Goal: Navigation & Orientation: Find specific page/section

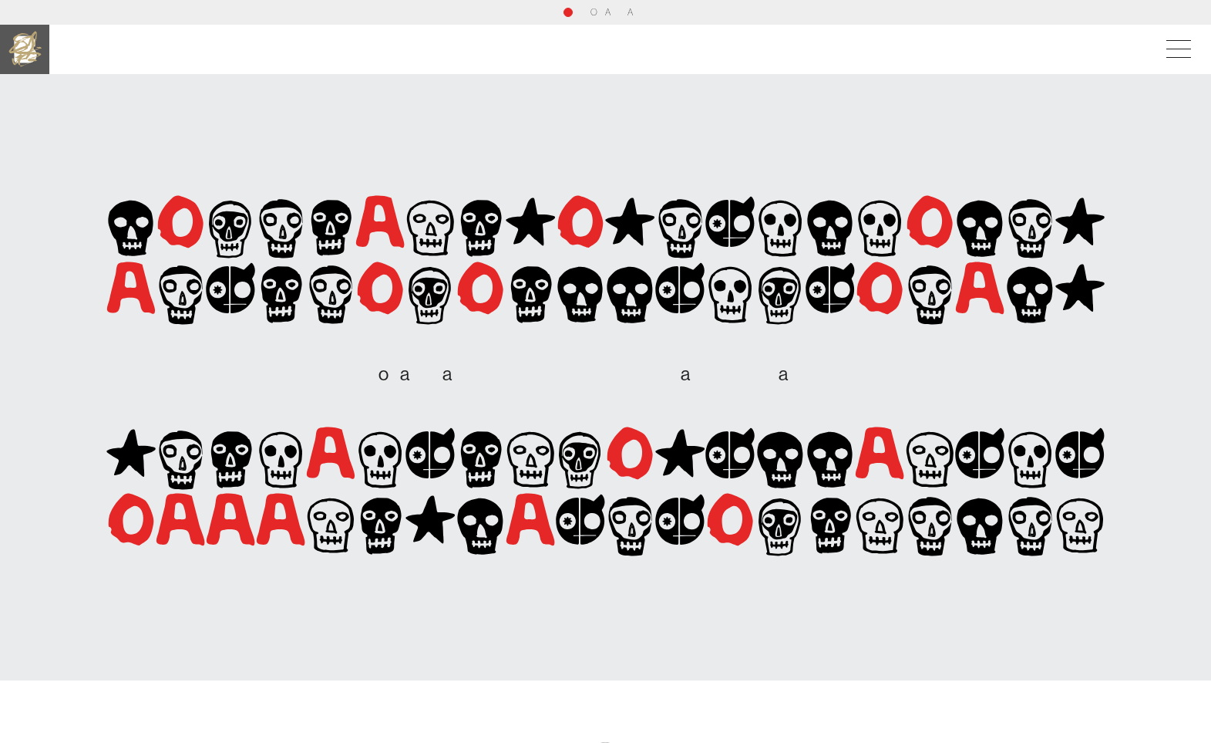
click at [38, 49] on img at bounding box center [24, 49] width 49 height 49
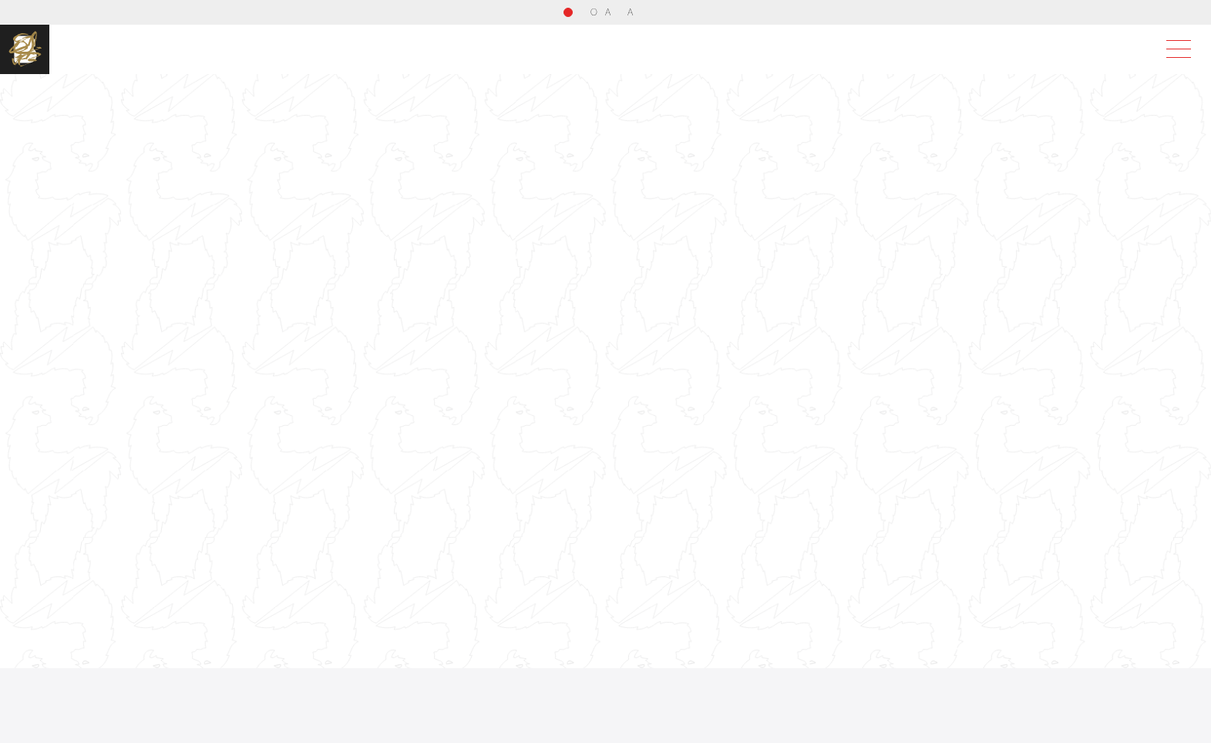
click at [1189, 49] on span at bounding box center [1175, 49] width 35 height 28
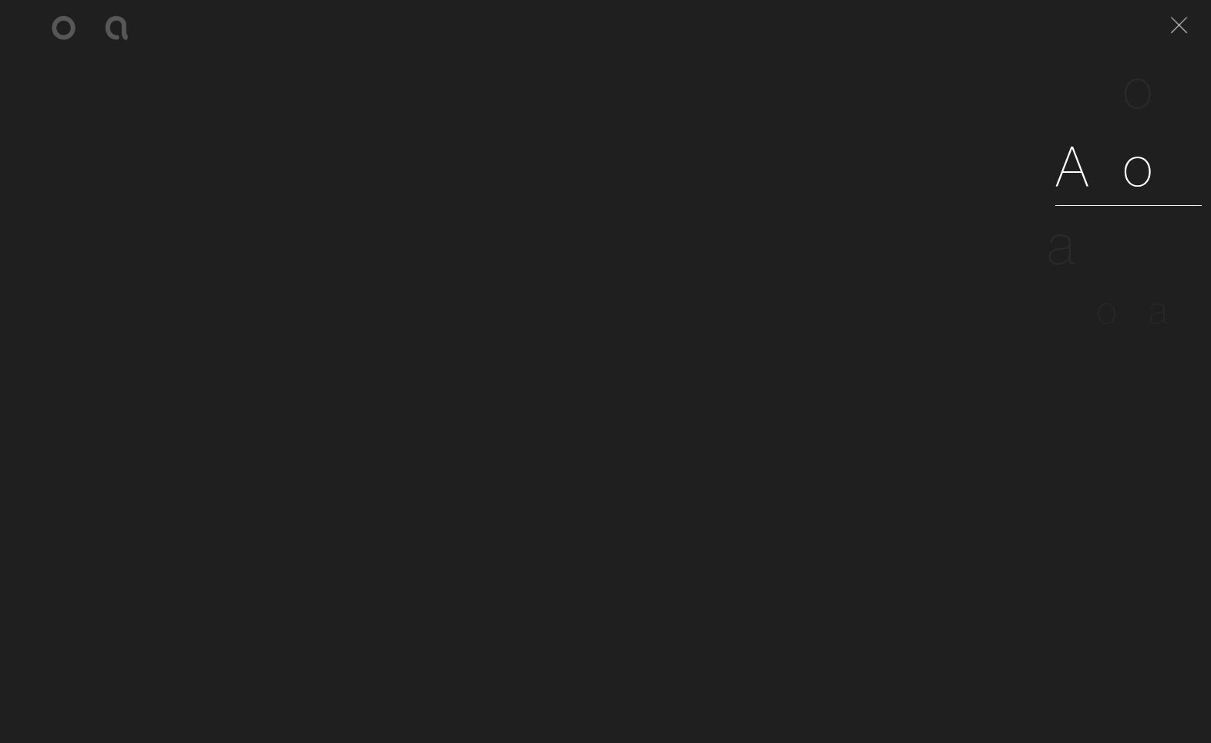
click at [1135, 171] on span "o" at bounding box center [1139, 165] width 32 height 70
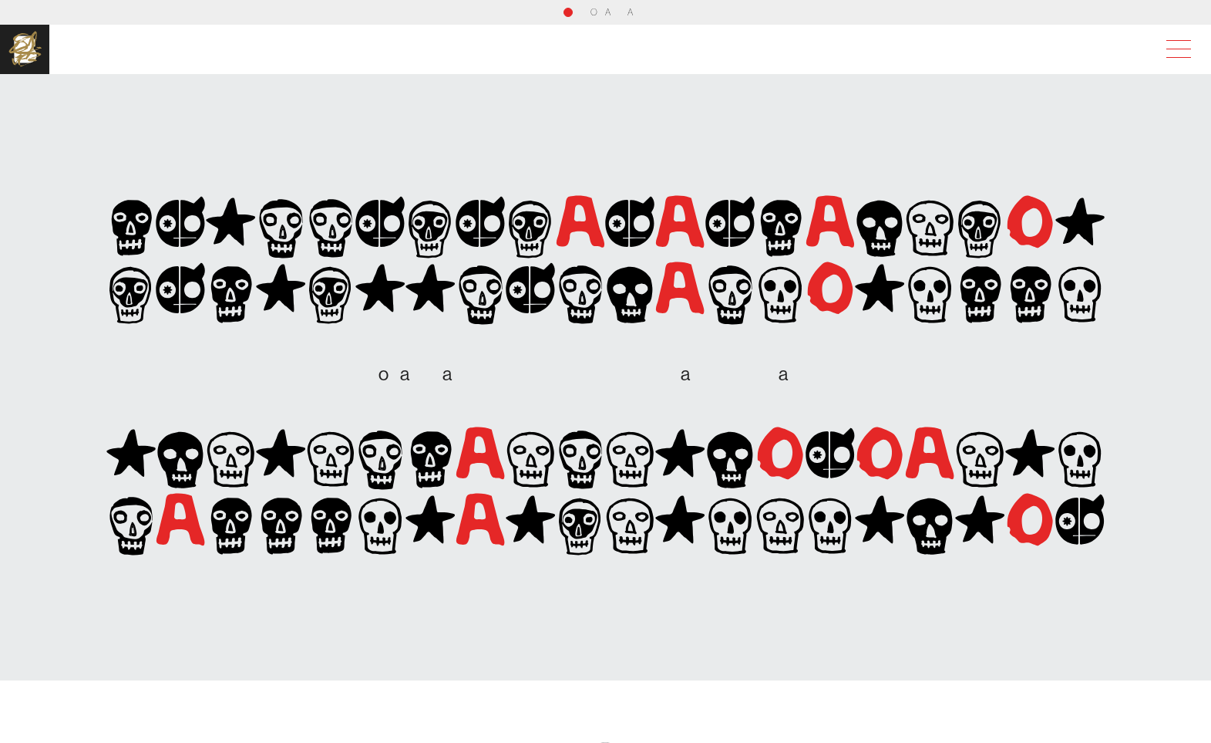
click at [1189, 51] on span at bounding box center [1175, 49] width 35 height 28
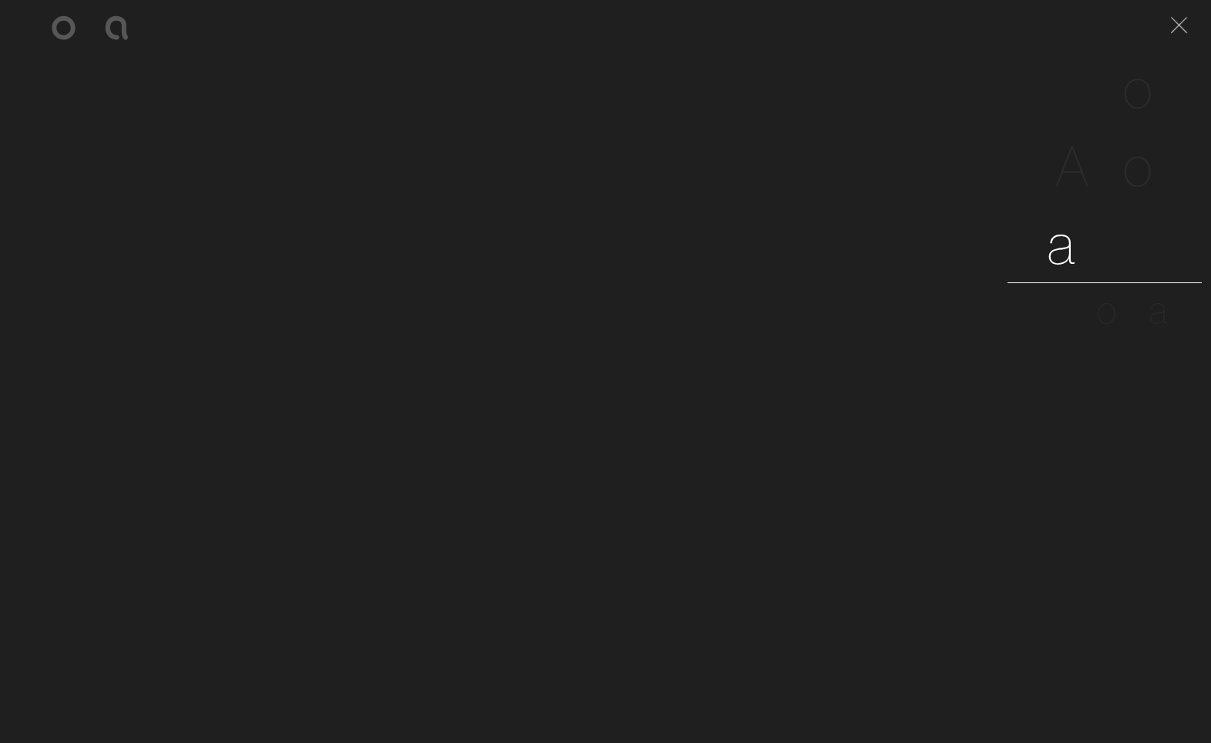
click at [1167, 234] on link "C a r e e r s" at bounding box center [1105, 244] width 194 height 78
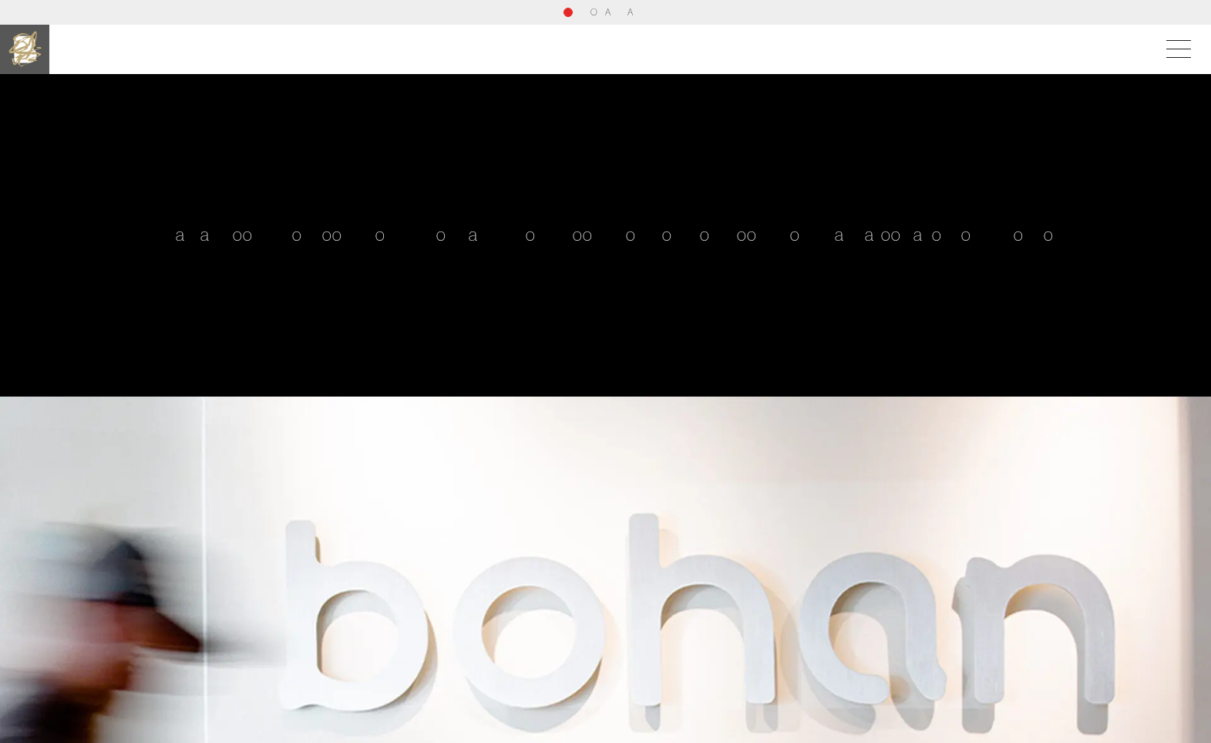
click at [27, 37] on img at bounding box center [24, 49] width 49 height 49
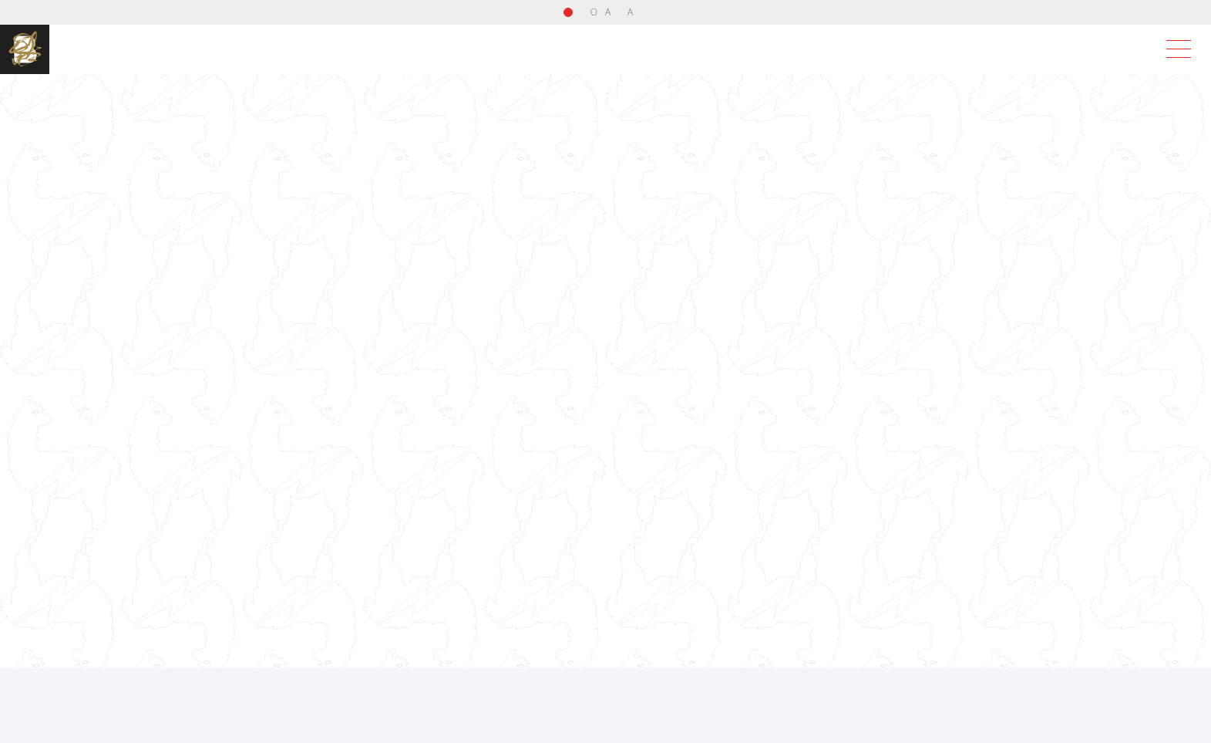
click at [1191, 50] on span at bounding box center [1175, 49] width 35 height 28
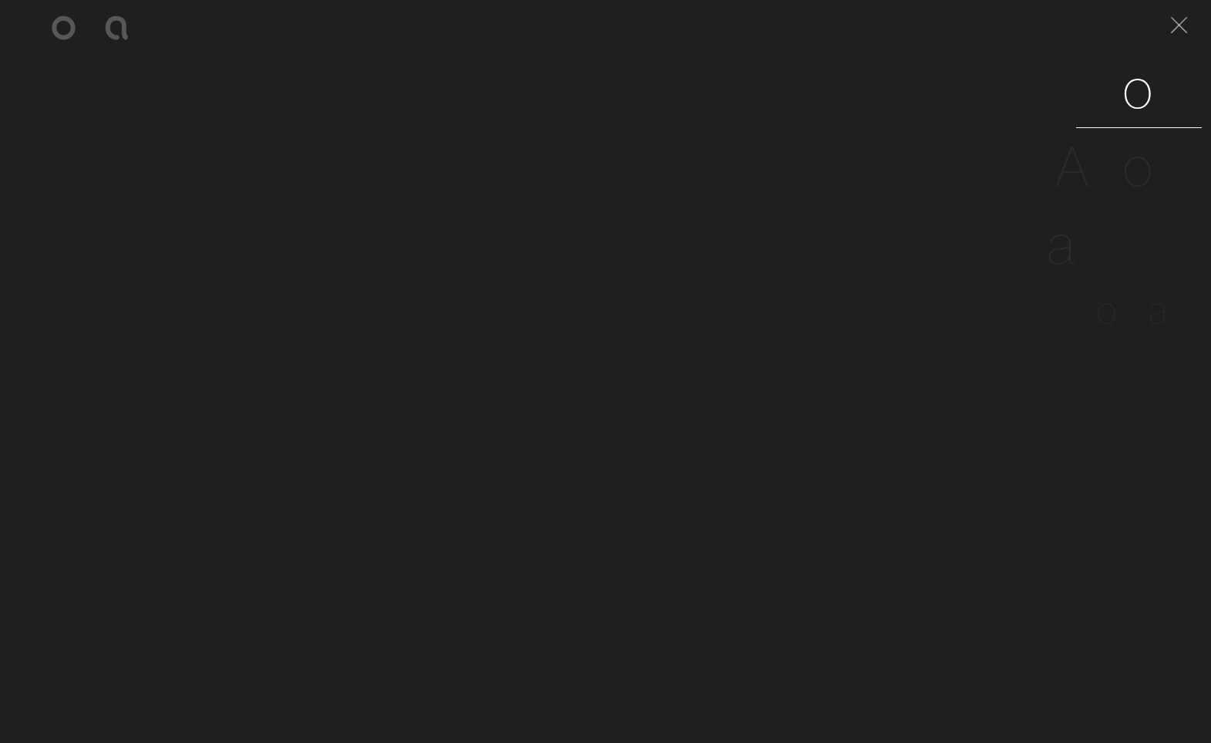
click at [1169, 103] on span "r" at bounding box center [1165, 87] width 19 height 70
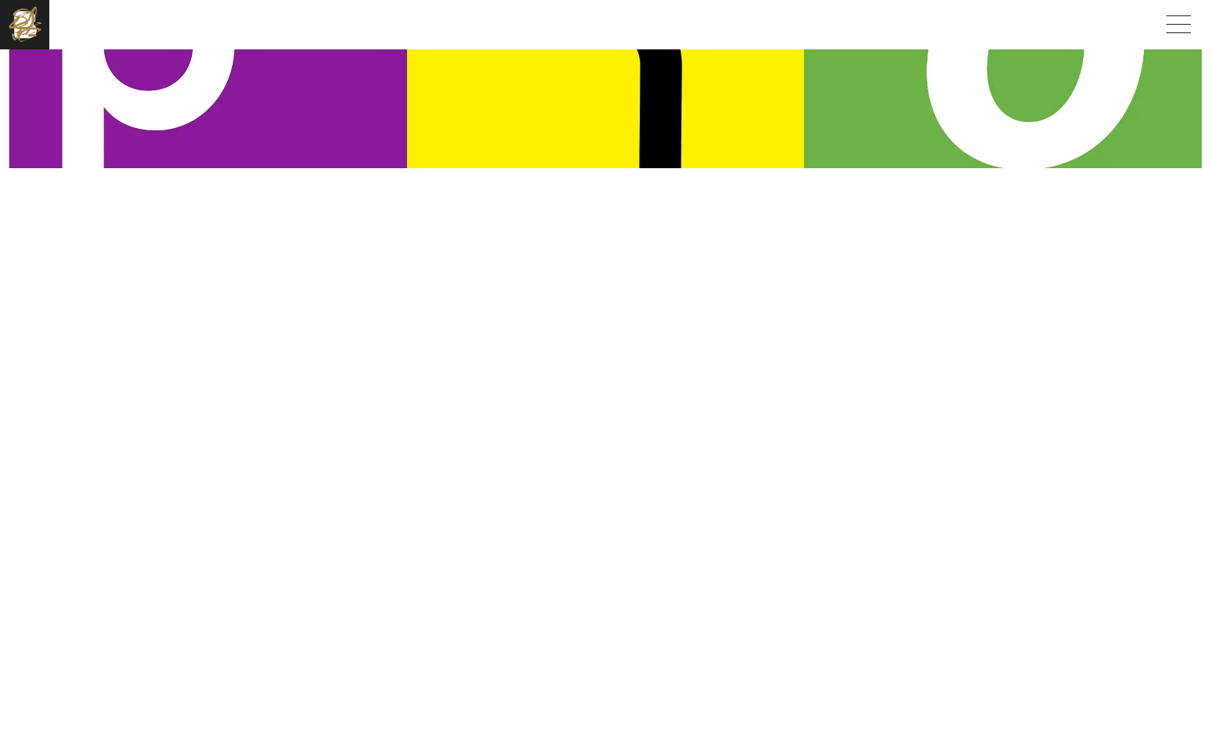
scroll to position [533, 0]
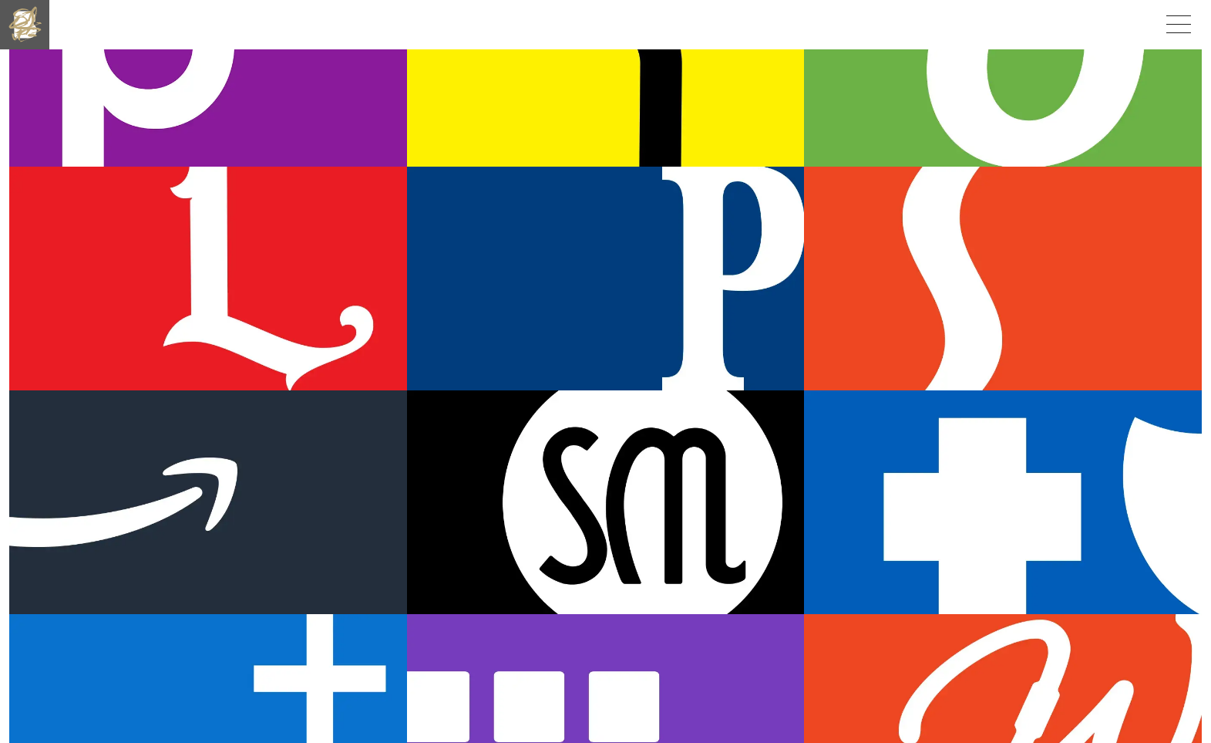
click at [32, 32] on img at bounding box center [24, 24] width 49 height 49
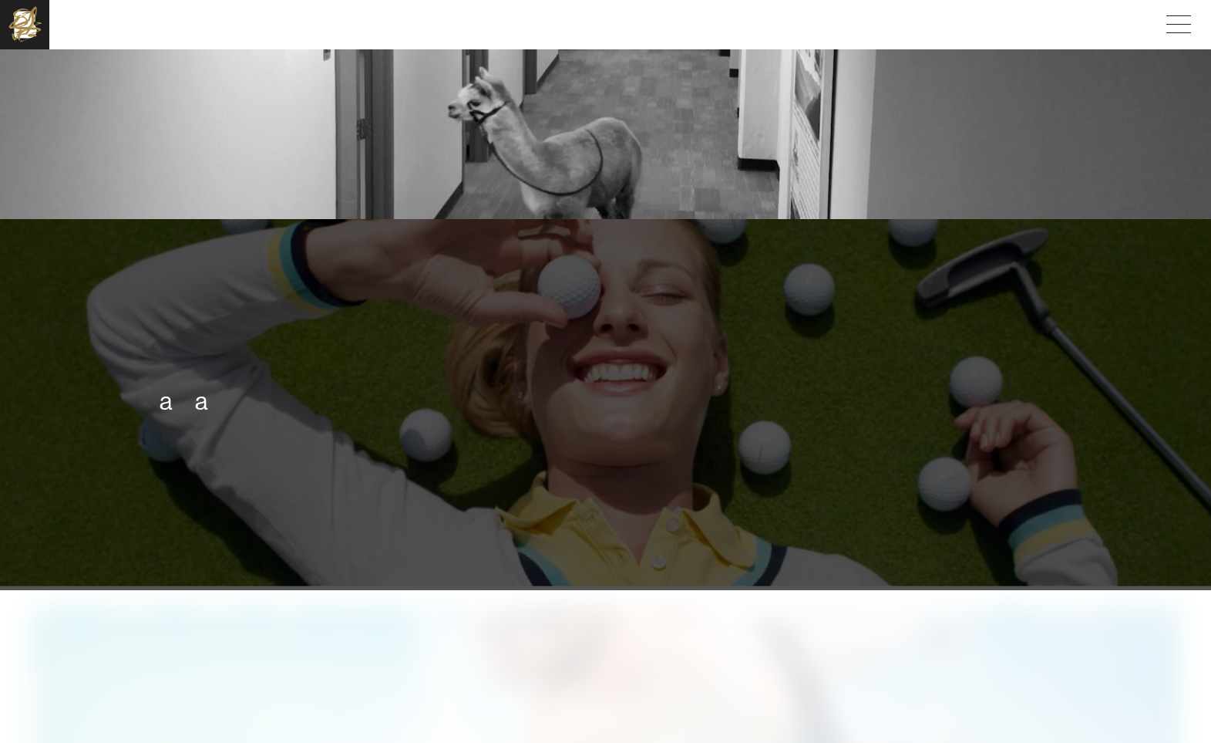
scroll to position [2765, 0]
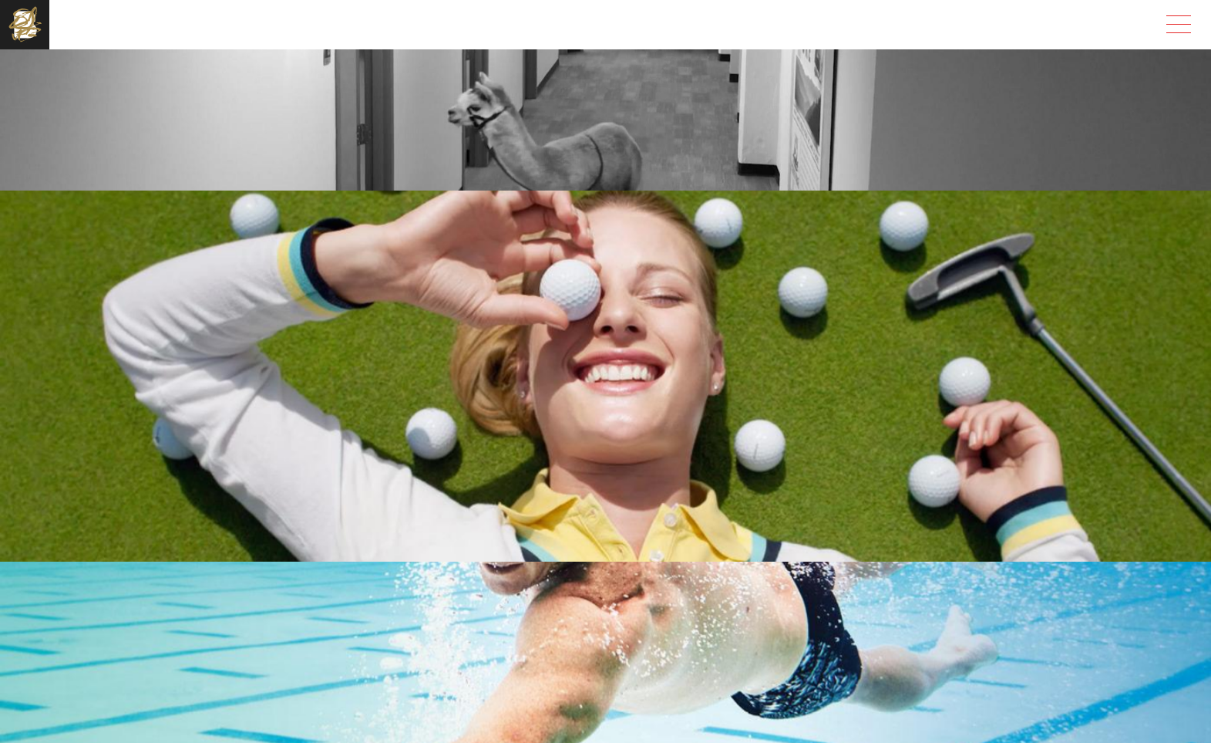
click at [1194, 20] on span at bounding box center [1175, 25] width 35 height 28
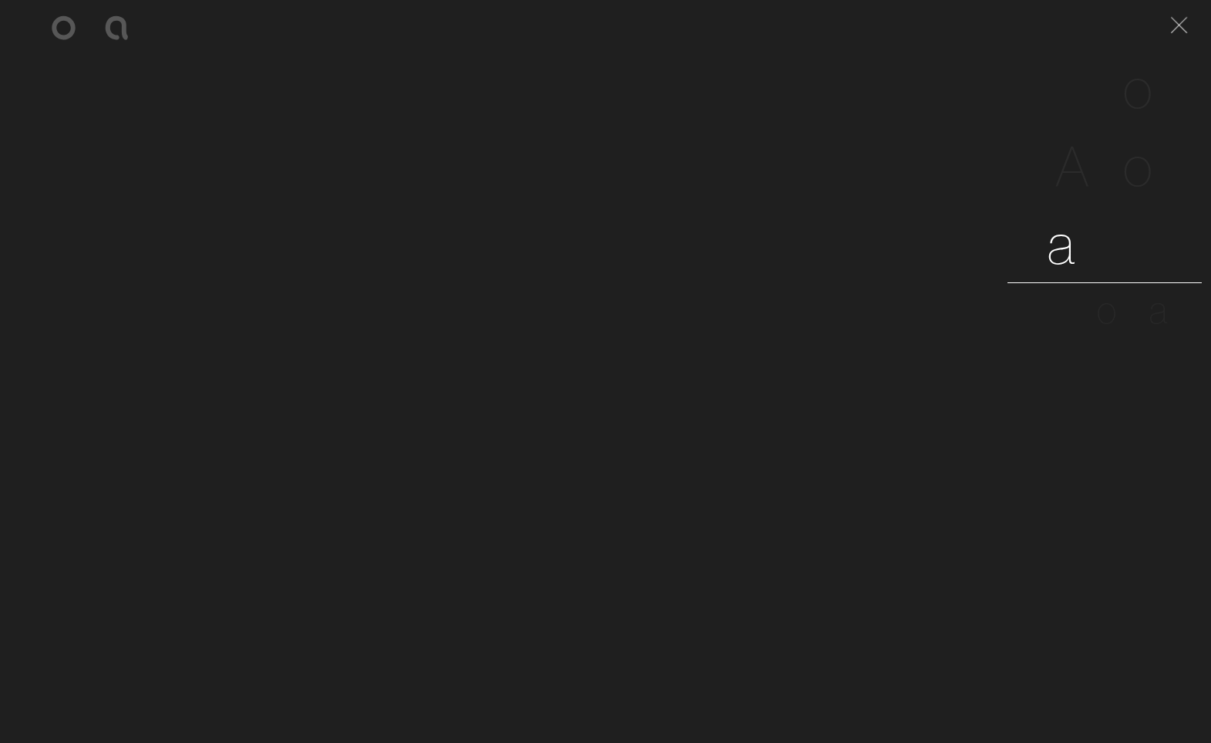
click at [1151, 252] on span "e" at bounding box center [1141, 243] width 31 height 70
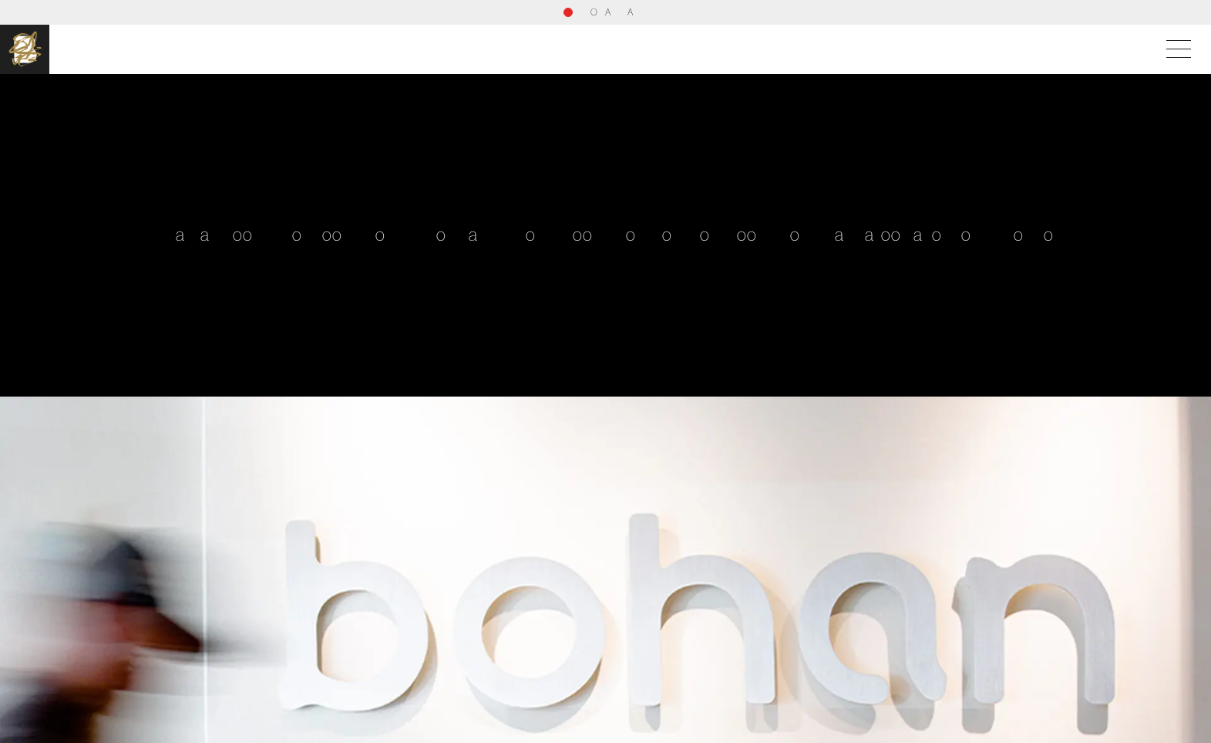
click at [609, 12] on span "A" at bounding box center [608, 12] width 6 height 12
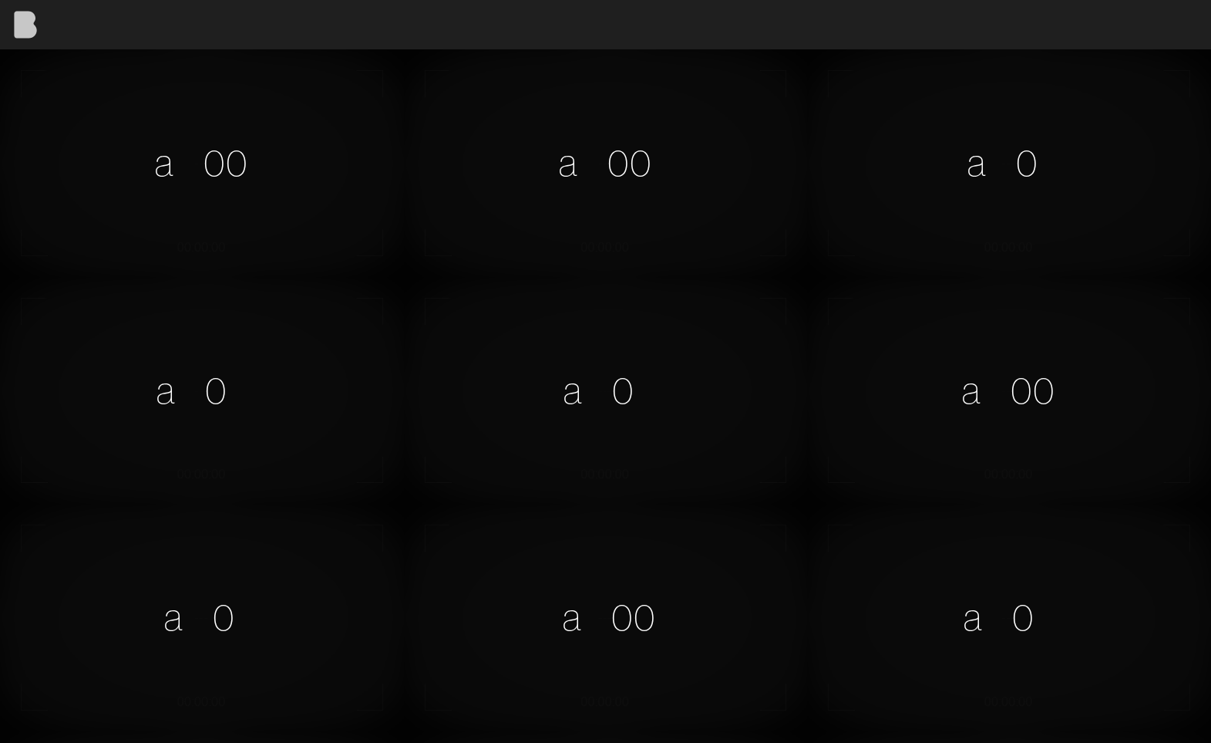
click at [33, 28] on img at bounding box center [24, 24] width 49 height 49
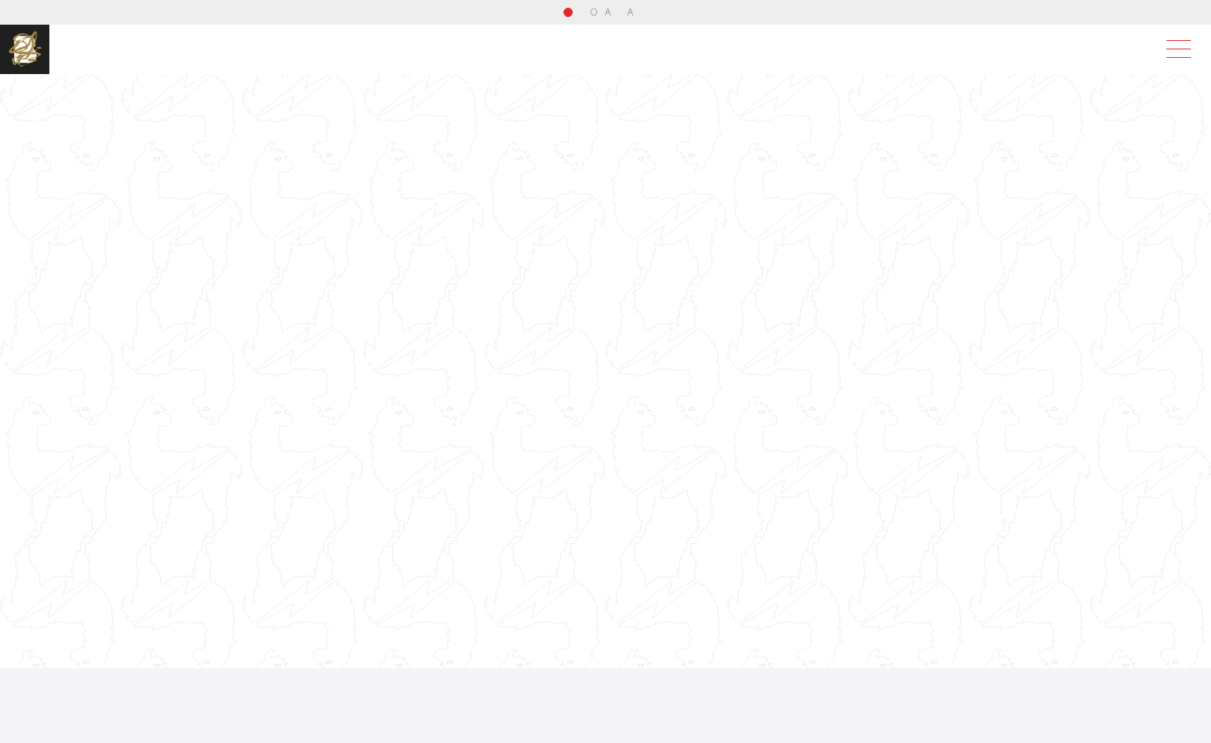
click at [1191, 54] on span at bounding box center [1175, 49] width 35 height 28
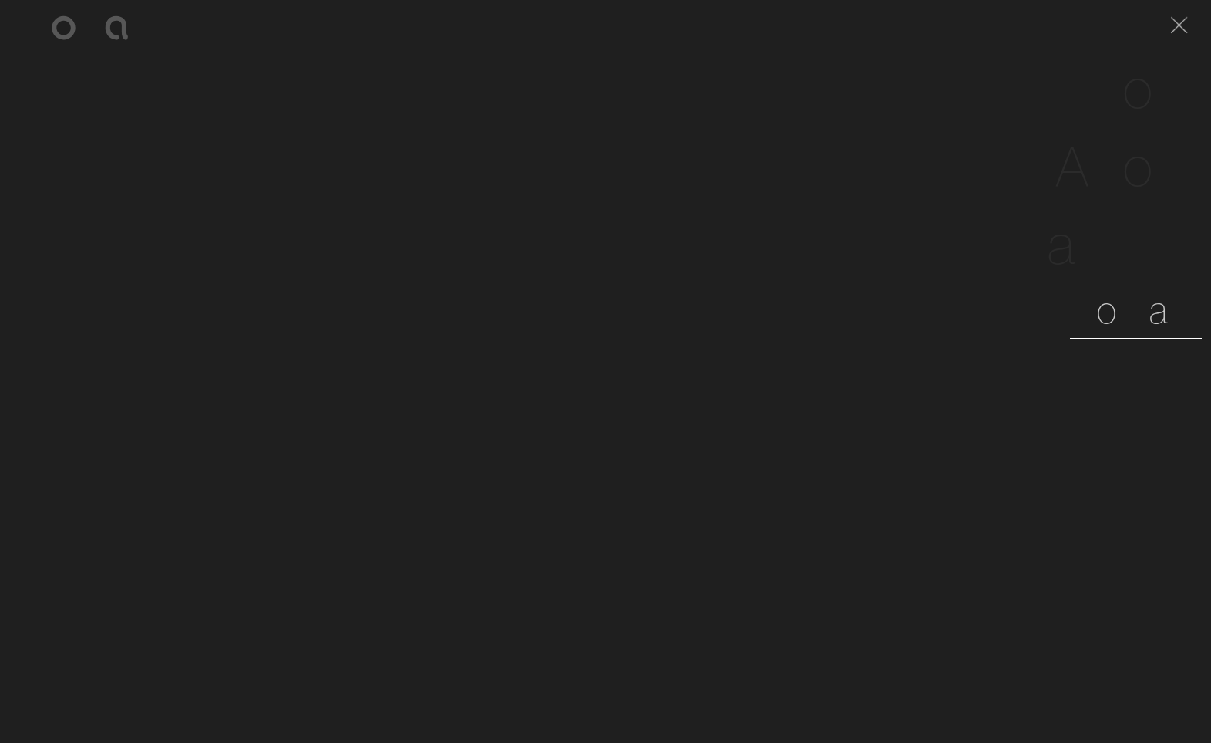
click at [1149, 307] on span "t" at bounding box center [1143, 309] width 12 height 47
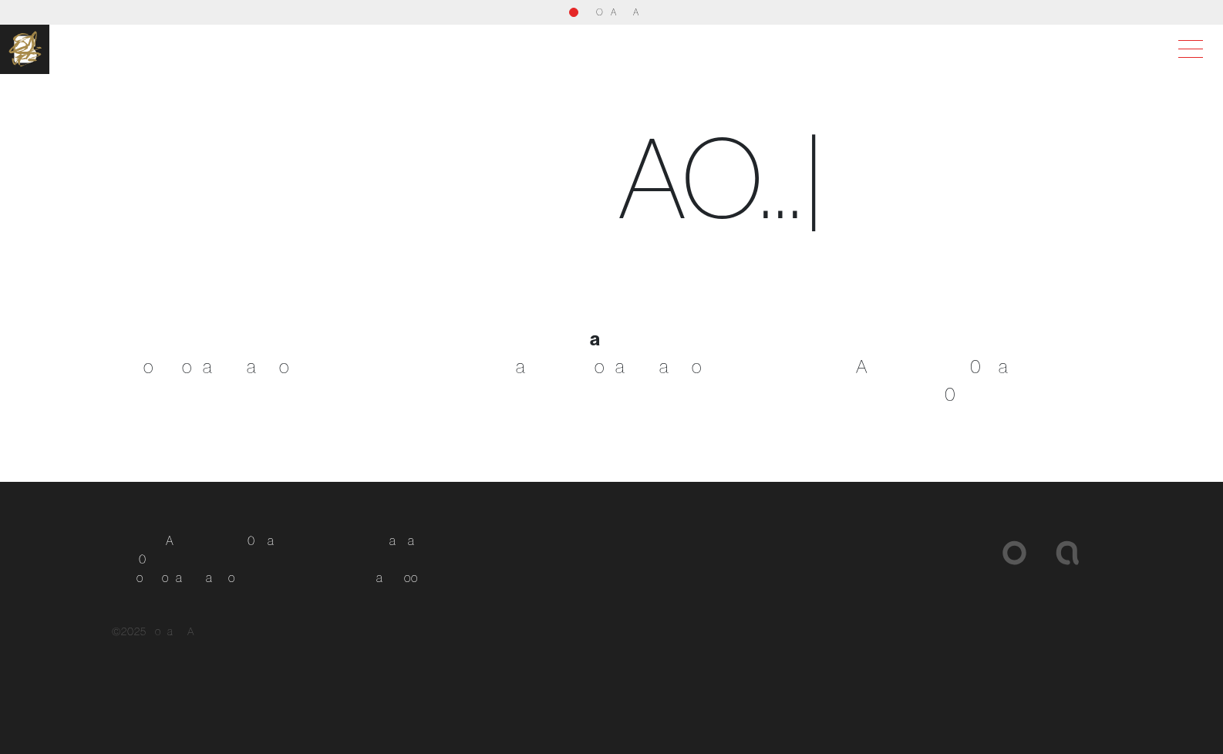
click at [1195, 52] on span at bounding box center [1187, 49] width 35 height 28
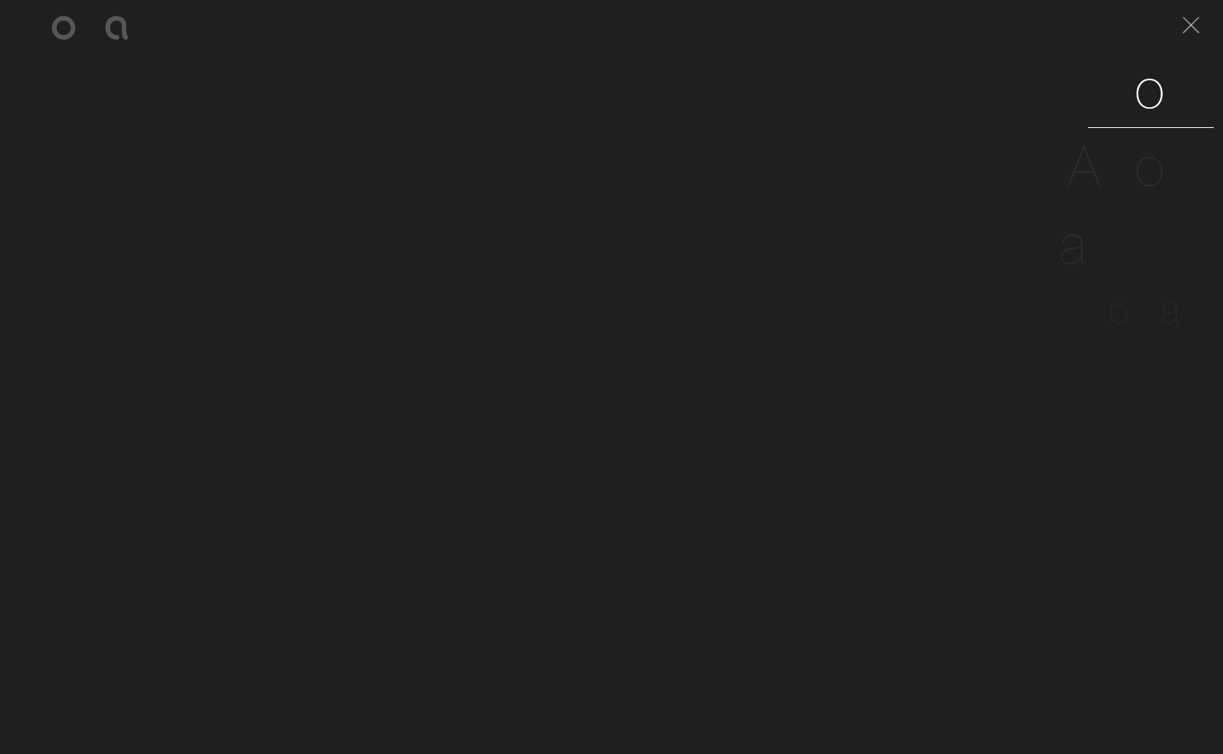
click at [1191, 87] on span "k" at bounding box center [1200, 87] width 28 height 70
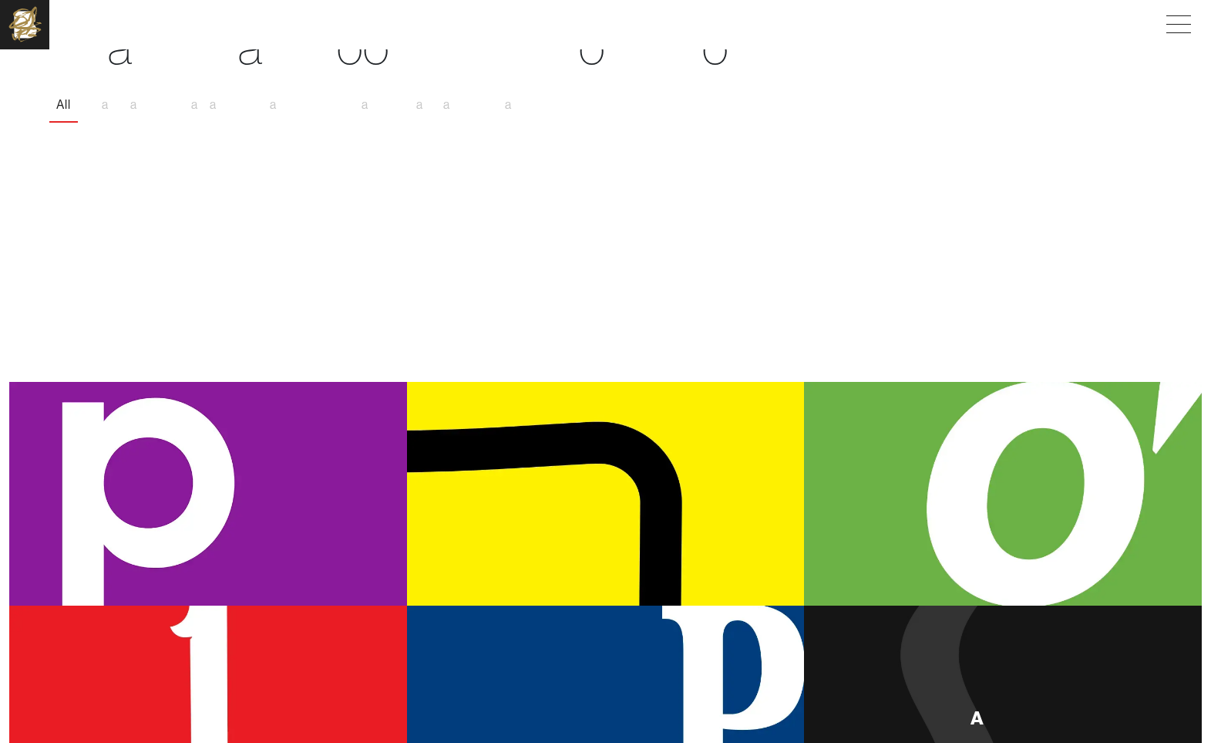
scroll to position [470, 0]
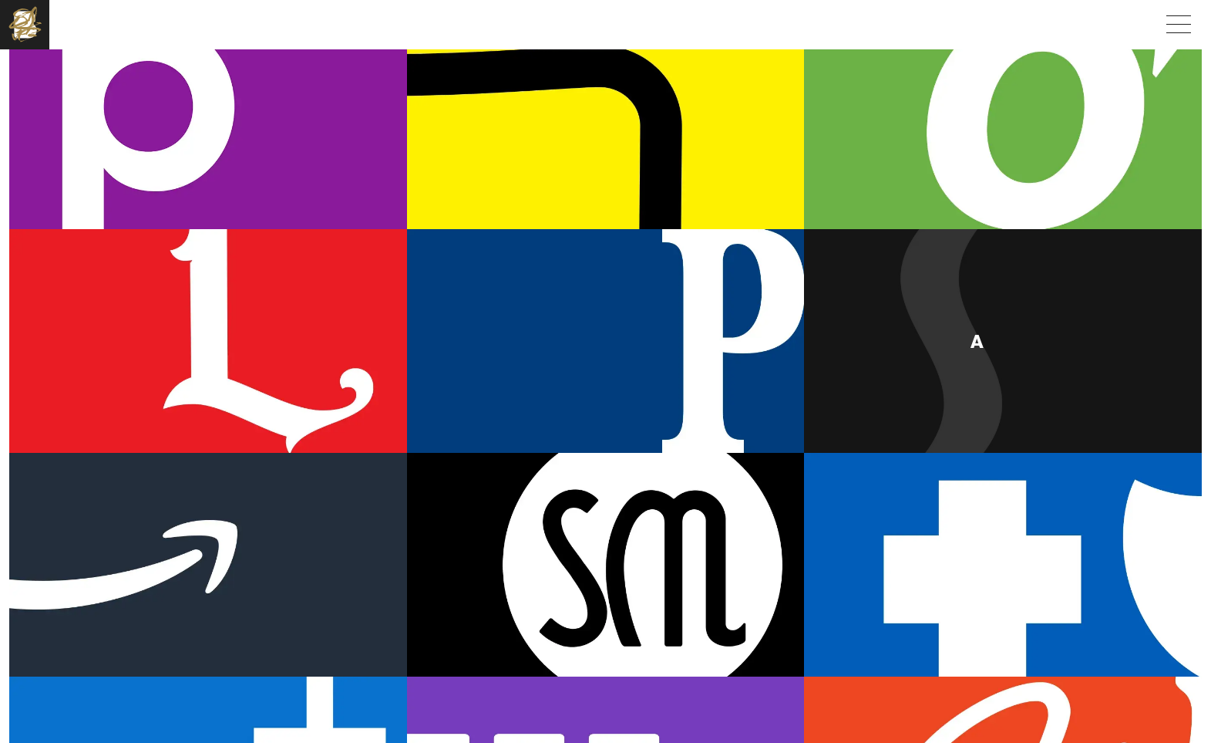
click at [879, 284] on div "F [PERSON_NAME] A r t M u s e u m" at bounding box center [1003, 341] width 398 height 224
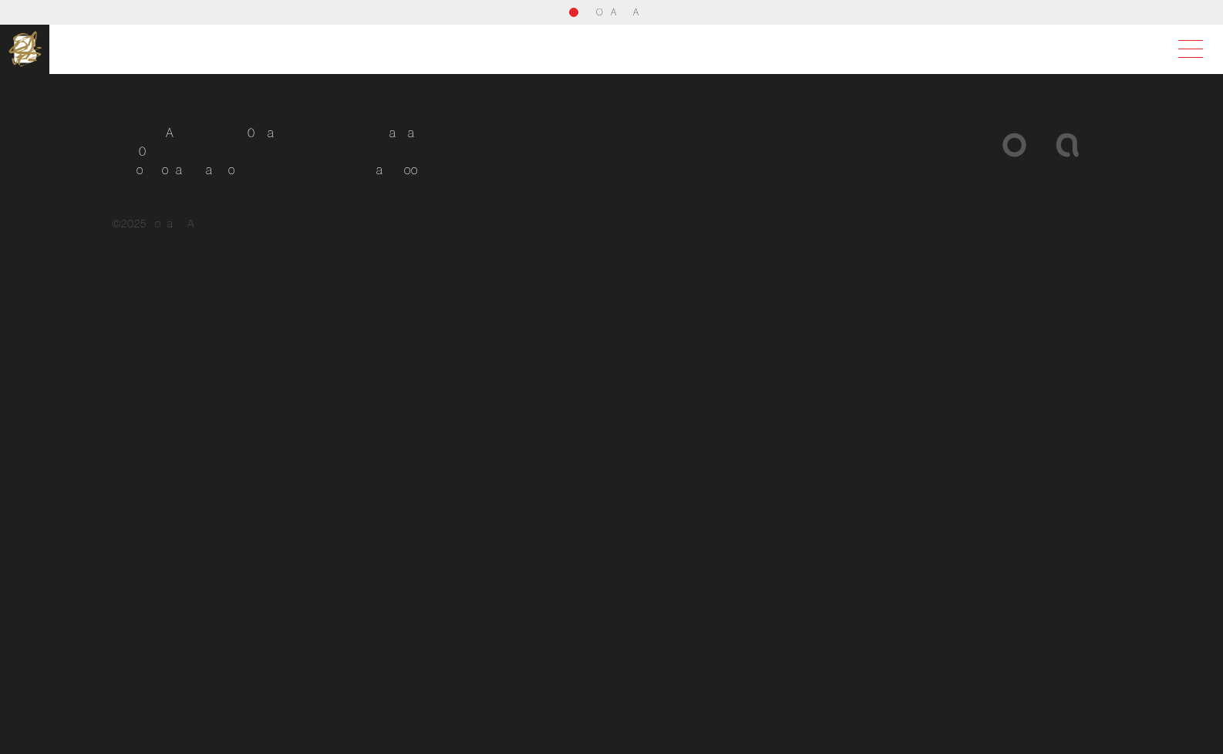
click at [1201, 45] on span at bounding box center [1187, 49] width 35 height 28
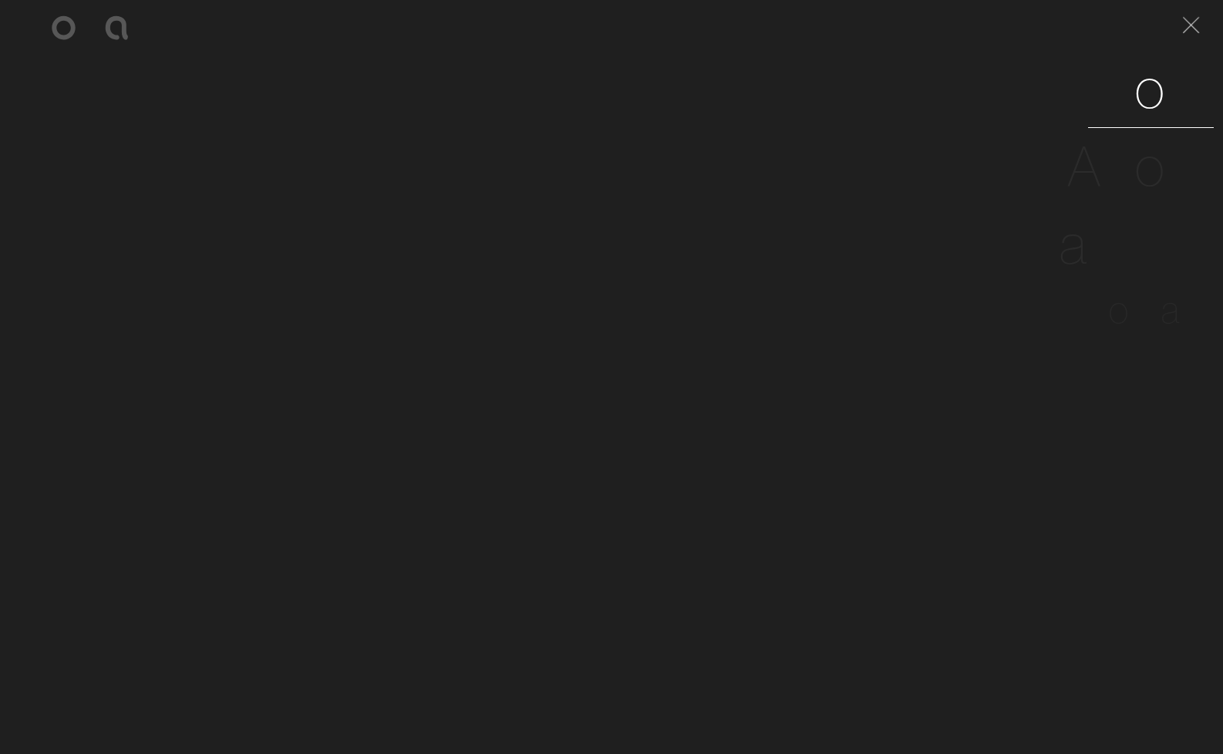
click at [1161, 96] on span "o" at bounding box center [1151, 87] width 32 height 70
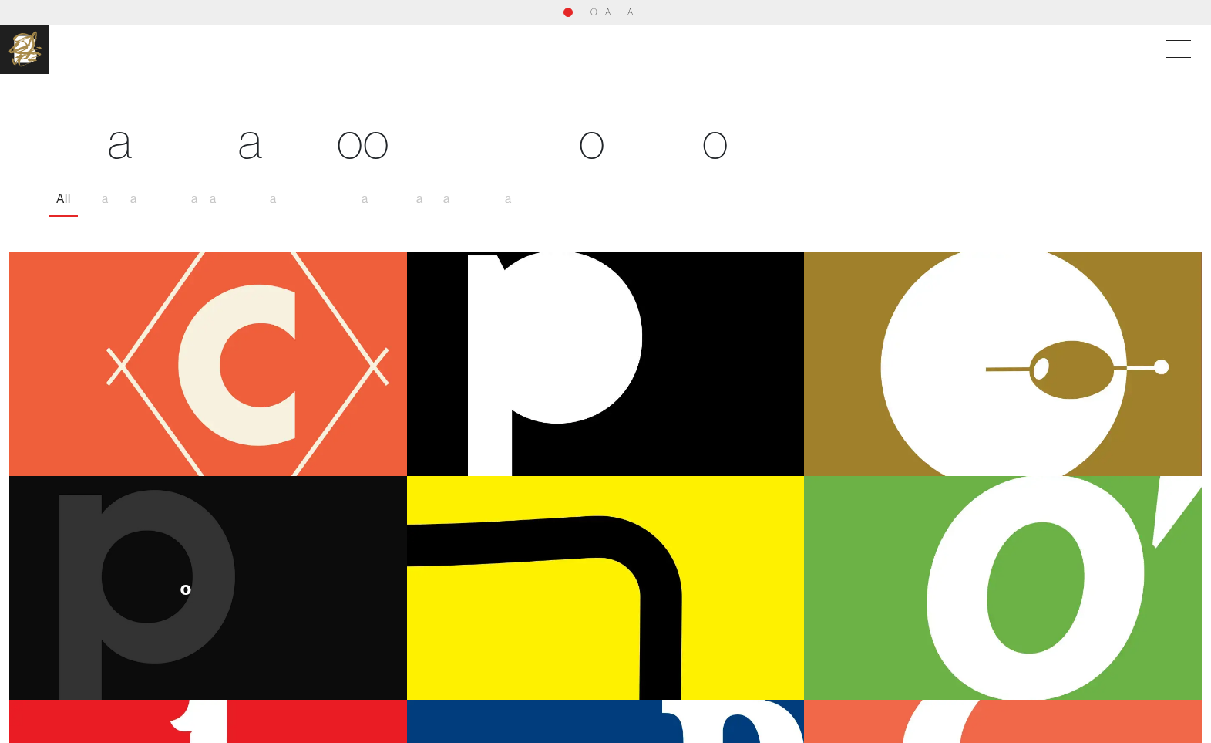
click at [316, 538] on div "P o p s h e l f" at bounding box center [208, 588] width 398 height 224
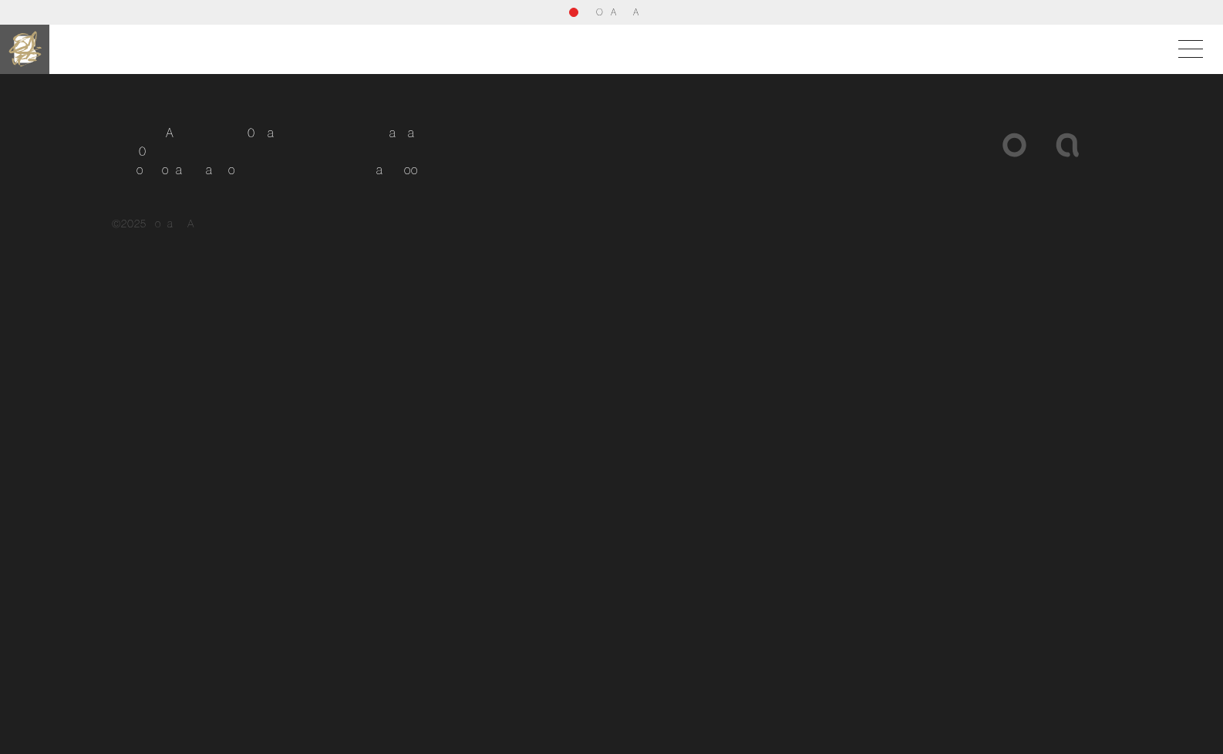
click at [31, 52] on img at bounding box center [24, 49] width 49 height 49
